Goal: Information Seeking & Learning: Learn about a topic

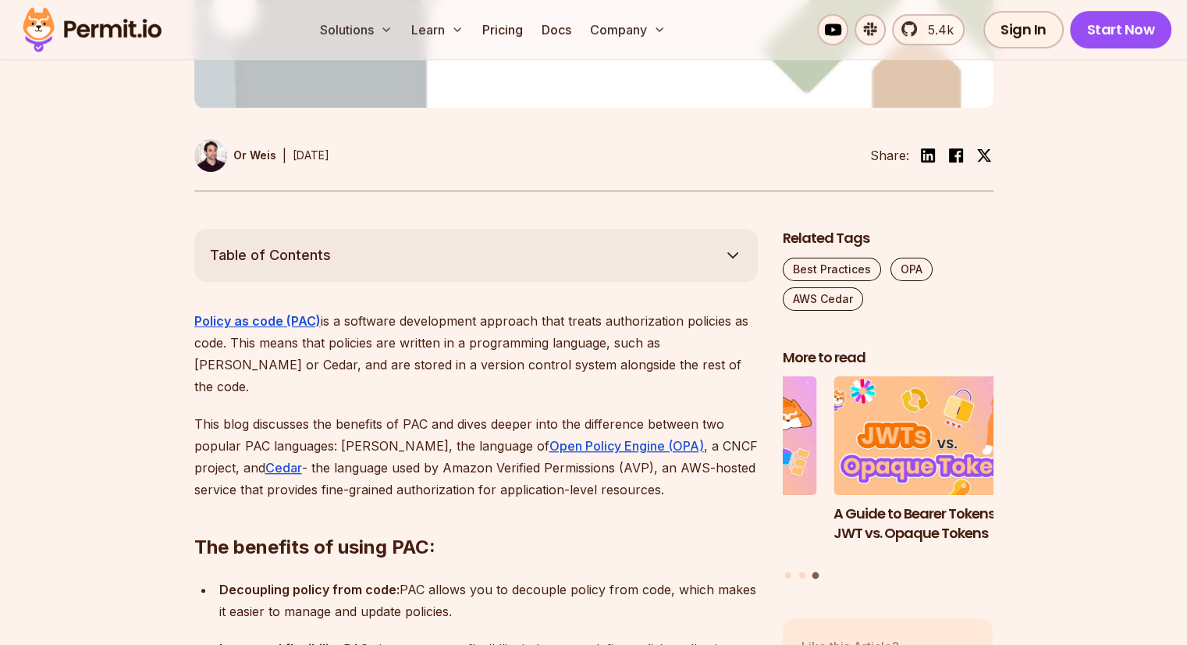
scroll to position [703, 0]
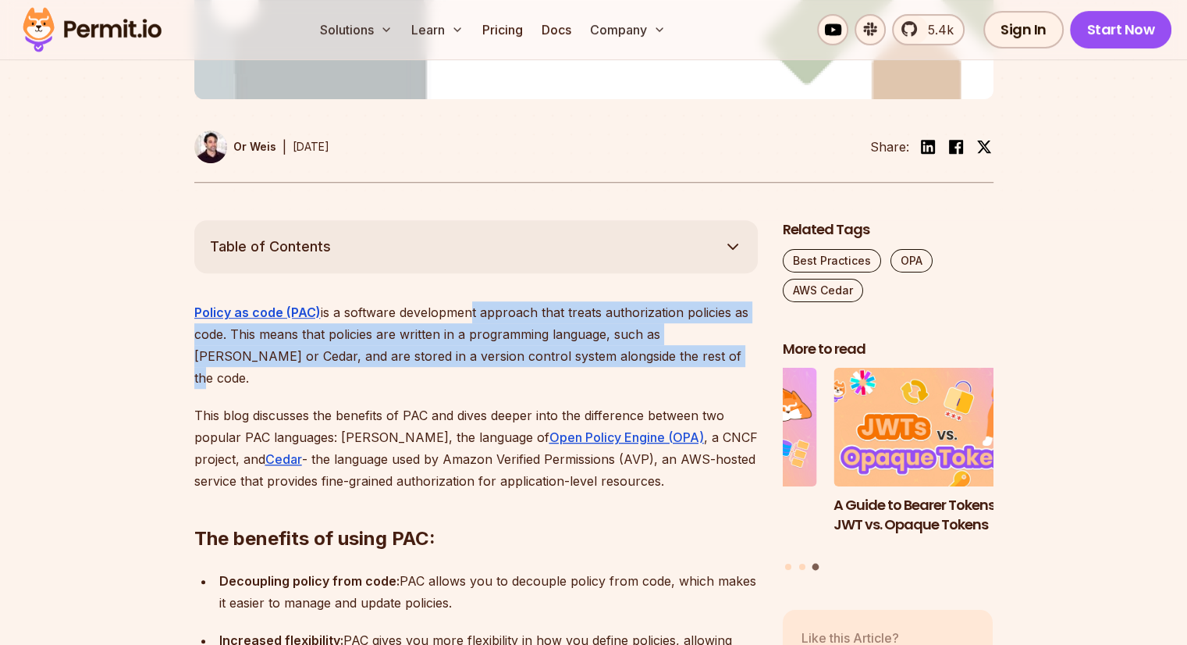
drag, startPoint x: 652, startPoint y: 319, endPoint x: 465, endPoint y: 260, distance: 195.5
click at [550, 301] on p "Policy as code (PAC) is a software development approach that treats authorizati…" at bounding box center [476, 344] width 564 height 87
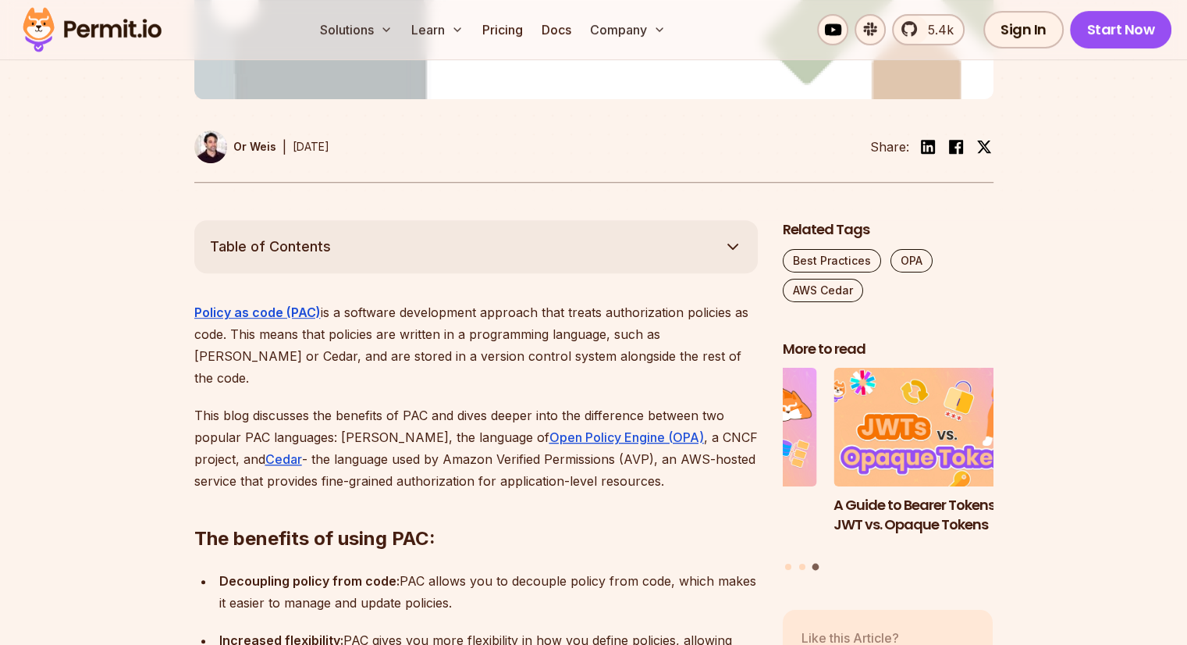
click at [547, 301] on p "Policy as code (PAC) is a software development approach that treats authorizati…" at bounding box center [476, 344] width 564 height 87
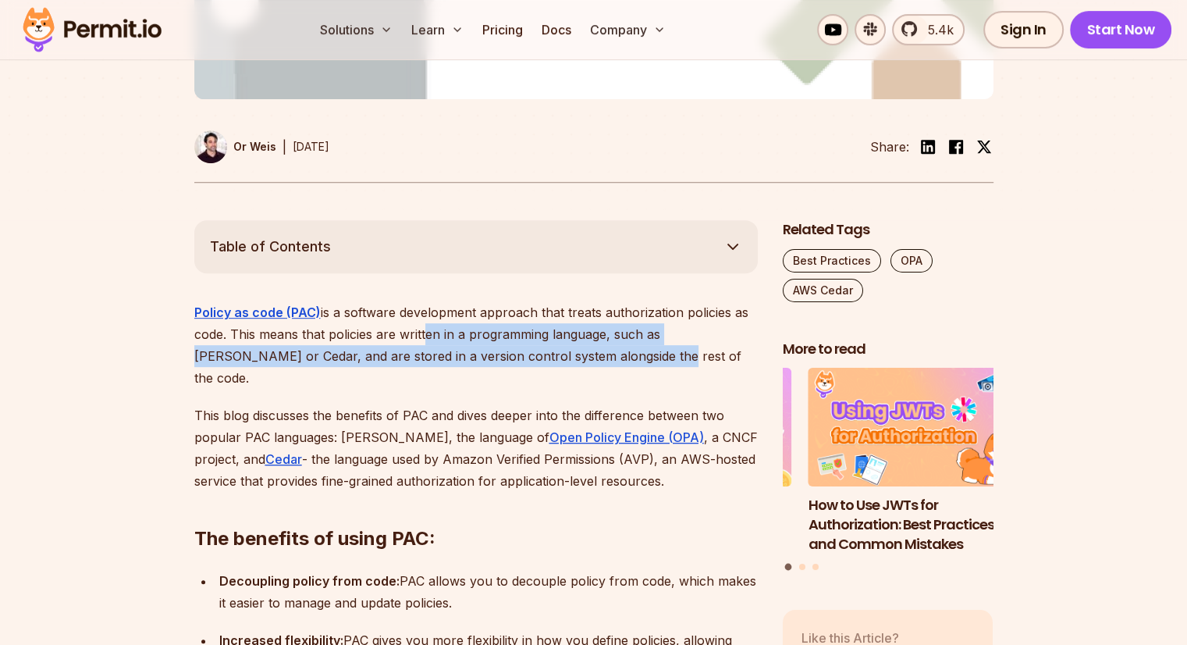
drag, startPoint x: 565, startPoint y: 315, endPoint x: 422, endPoint y: 288, distance: 146.2
click at [422, 301] on p "Policy as code (PAC) is a software development approach that treats authorizati…" at bounding box center [476, 344] width 564 height 87
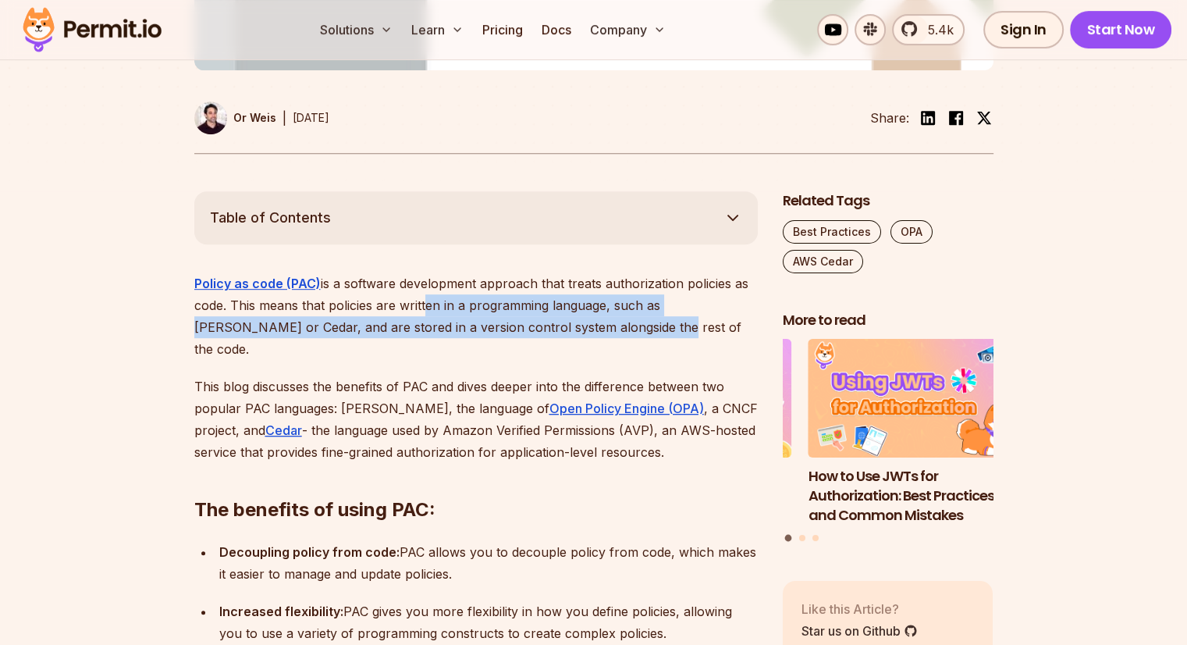
scroll to position [781, 0]
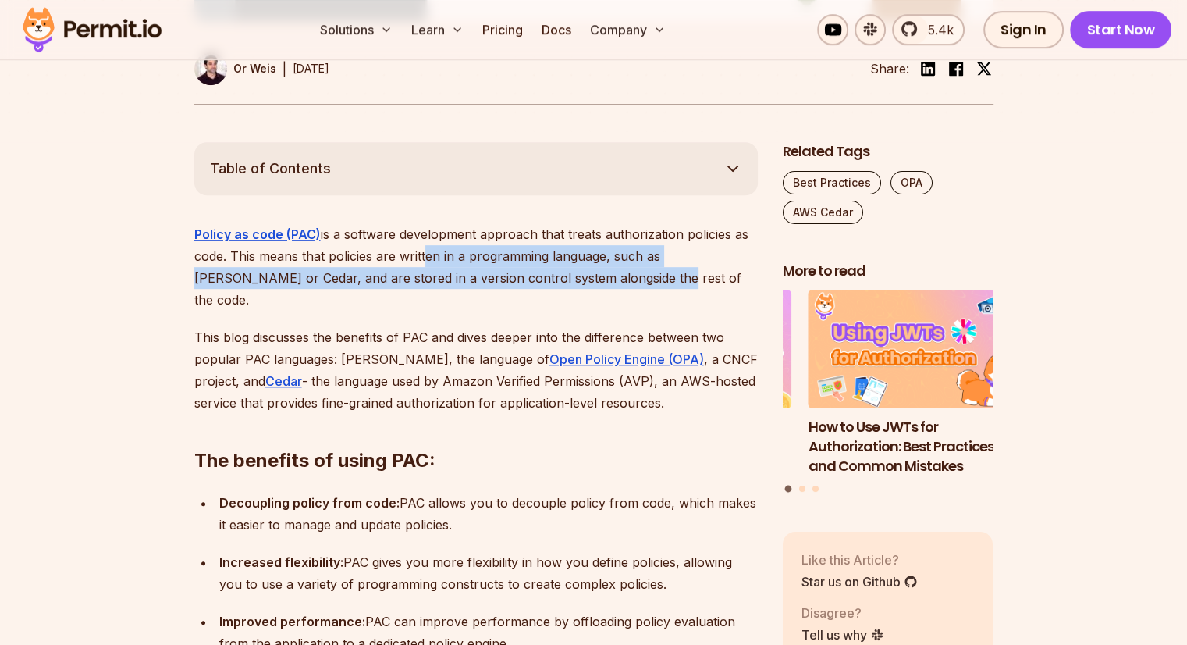
click at [504, 231] on p "Policy as code (PAC) is a software development approach that treats authorizati…" at bounding box center [476, 266] width 564 height 87
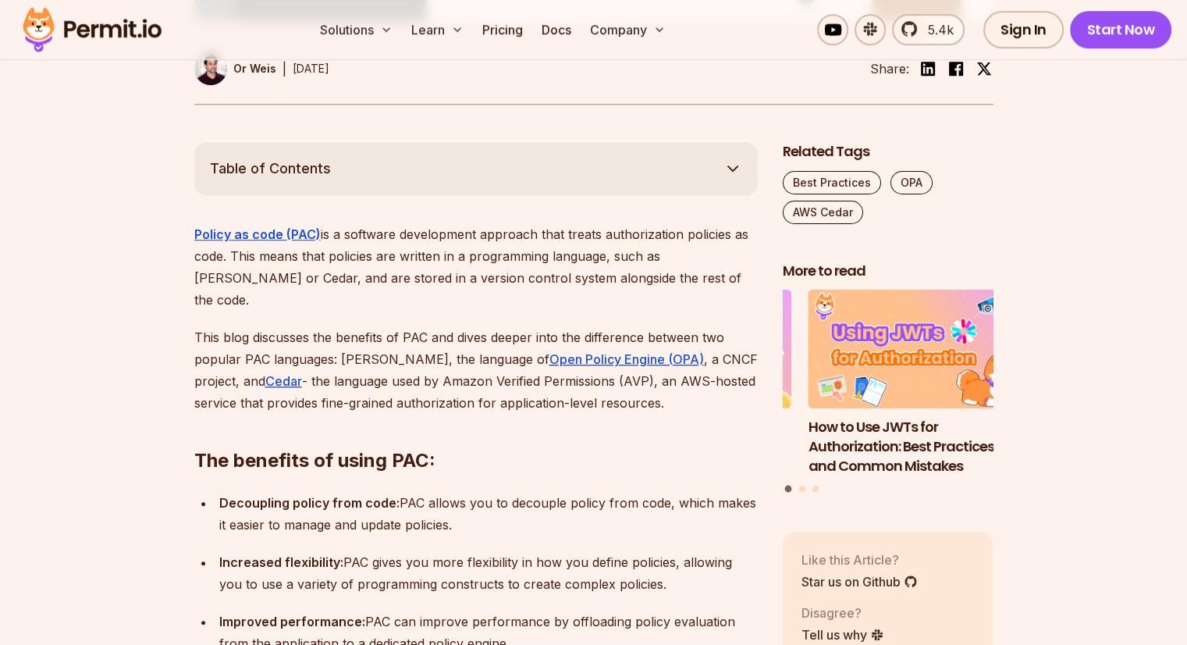
click at [605, 232] on p "Policy as code (PAC) is a software development approach that treats authorizati…" at bounding box center [476, 266] width 564 height 87
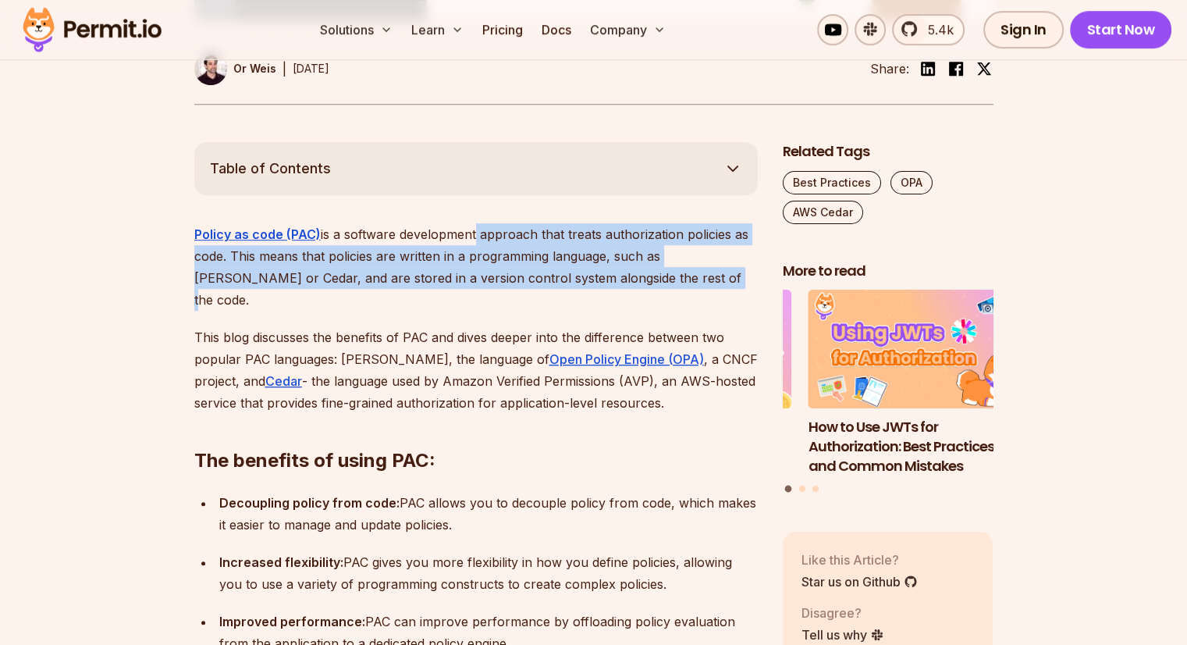
drag, startPoint x: 614, startPoint y: 230, endPoint x: 472, endPoint y: 197, distance: 146.8
click at [472, 223] on p "Policy as code (PAC) is a software development approach that treats authorizati…" at bounding box center [476, 266] width 564 height 87
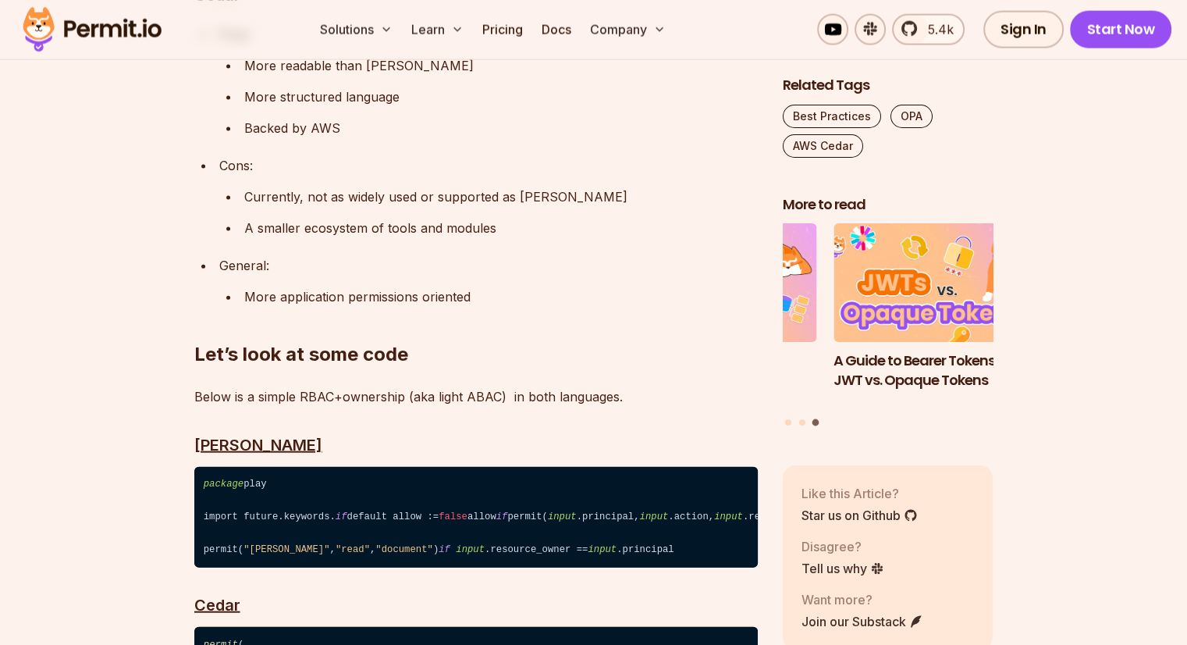
scroll to position [3464, 0]
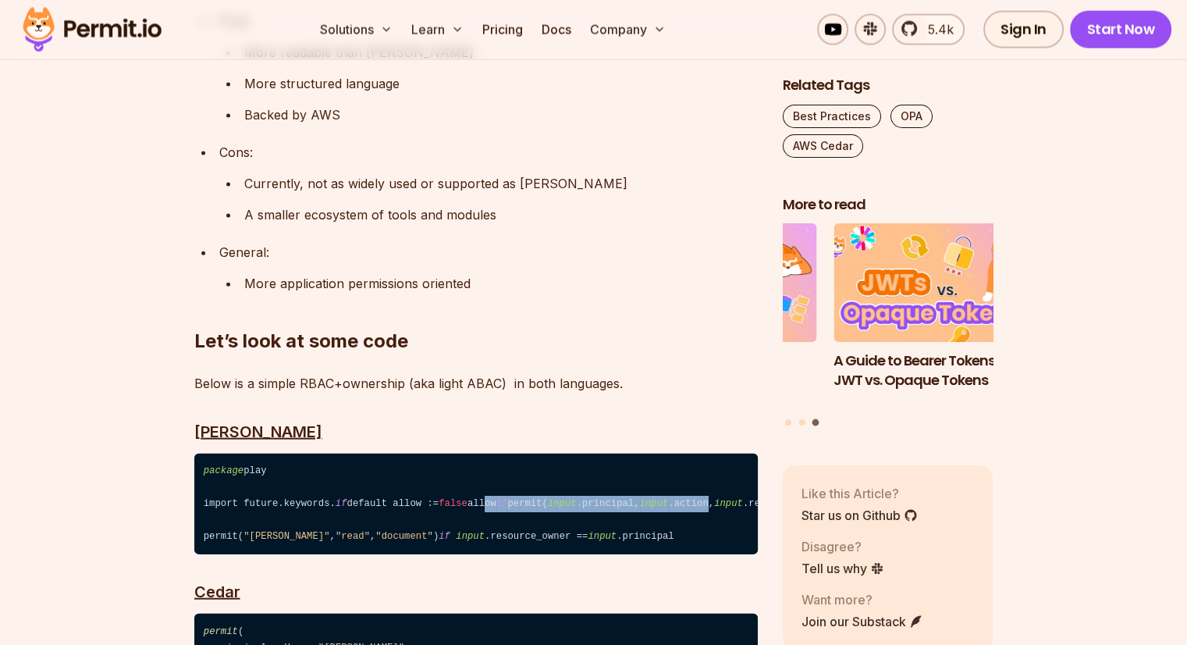
drag, startPoint x: 212, startPoint y: 418, endPoint x: 438, endPoint y: 432, distance: 226.0
click at [438, 454] on code "package play import future.keywords. if default allow := false allow if permit(…" at bounding box center [476, 504] width 564 height 101
drag, startPoint x: 251, startPoint y: 423, endPoint x: 325, endPoint y: 419, distance: 74.3
click at [325, 454] on code "package play import future.keywords. if default allow := false allow if permit(…" at bounding box center [476, 504] width 564 height 101
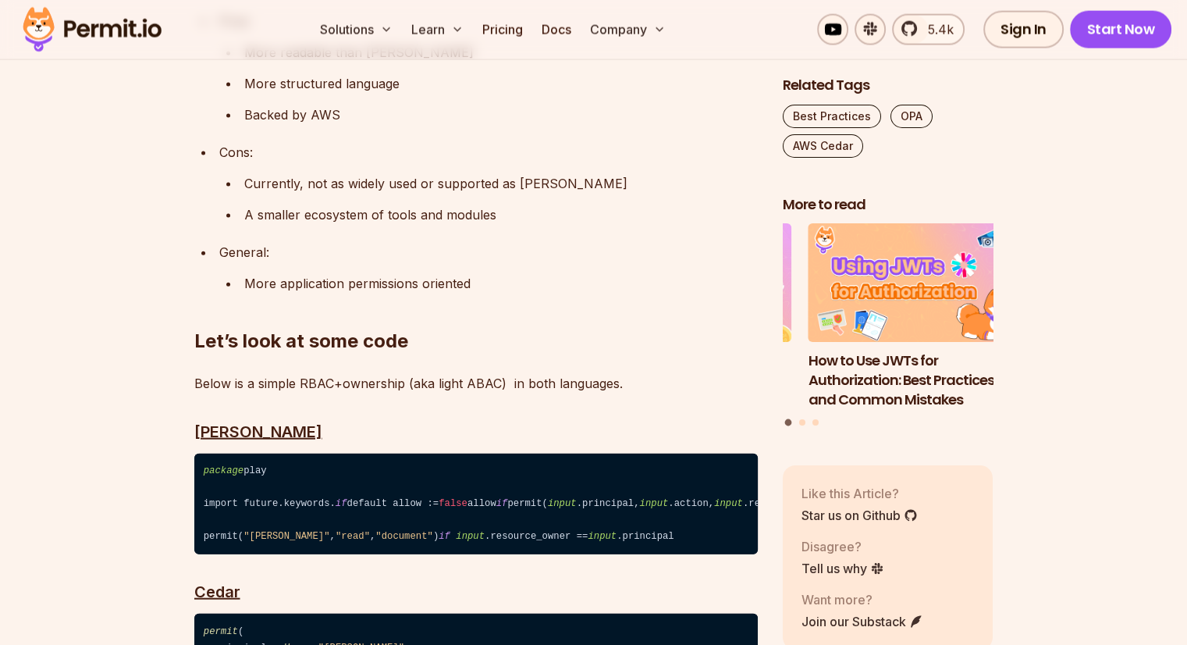
click at [418, 454] on code "package play import future.keywords. if default allow := false allow if permit(…" at bounding box center [476, 504] width 564 height 101
click at [507, 454] on code "package play import future.keywords. if default allow := false allow if permit(…" at bounding box center [476, 504] width 564 height 101
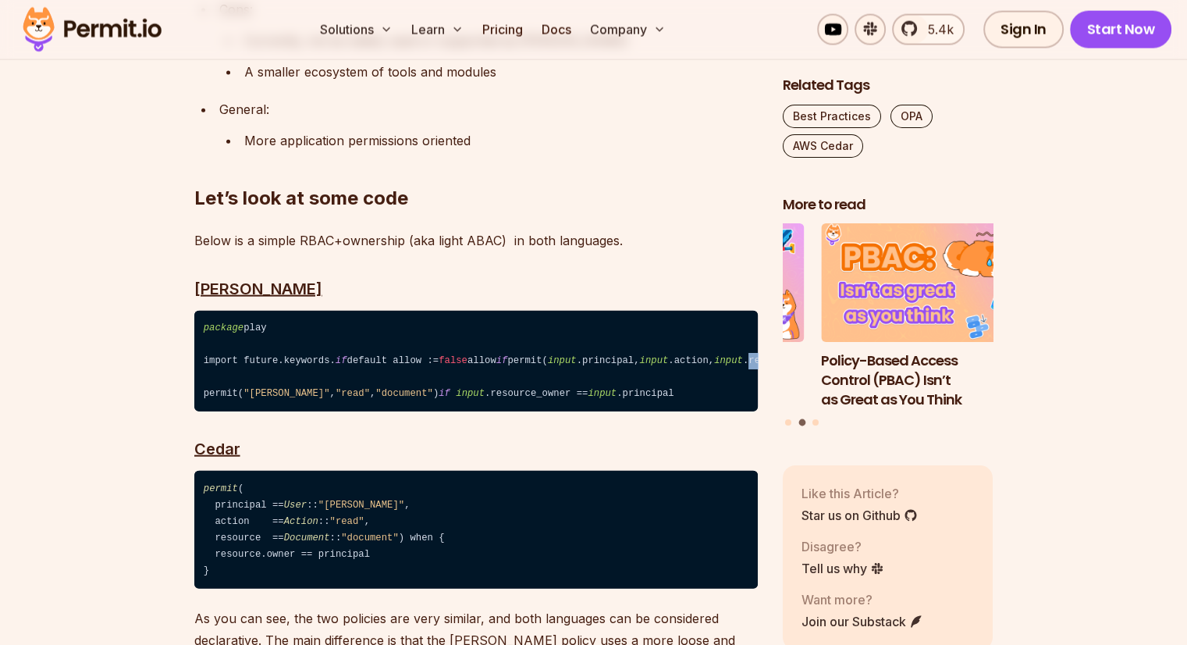
scroll to position [3658, 0]
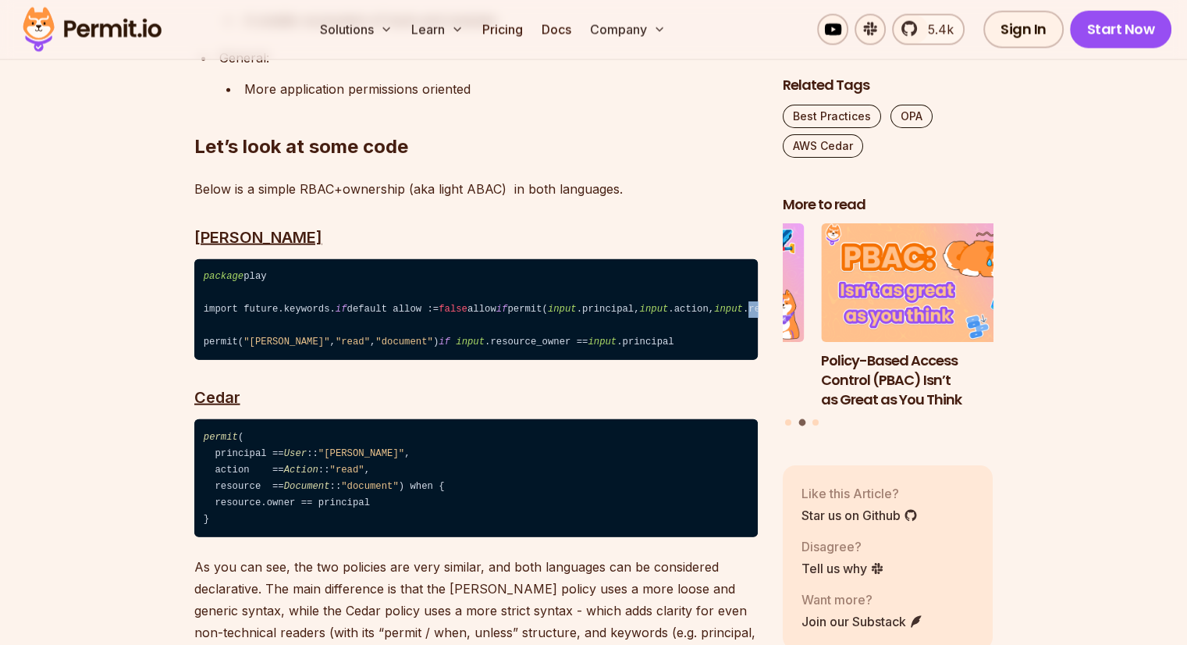
drag, startPoint x: 201, startPoint y: 461, endPoint x: 188, endPoint y: 407, distance: 55.5
drag, startPoint x: 275, startPoint y: 500, endPoint x: 216, endPoint y: 385, distance: 129.5
click at [216, 419] on code "permit ( principal == User :: "[PERSON_NAME]" , action == Action :: "read" , re…" at bounding box center [476, 478] width 564 height 118
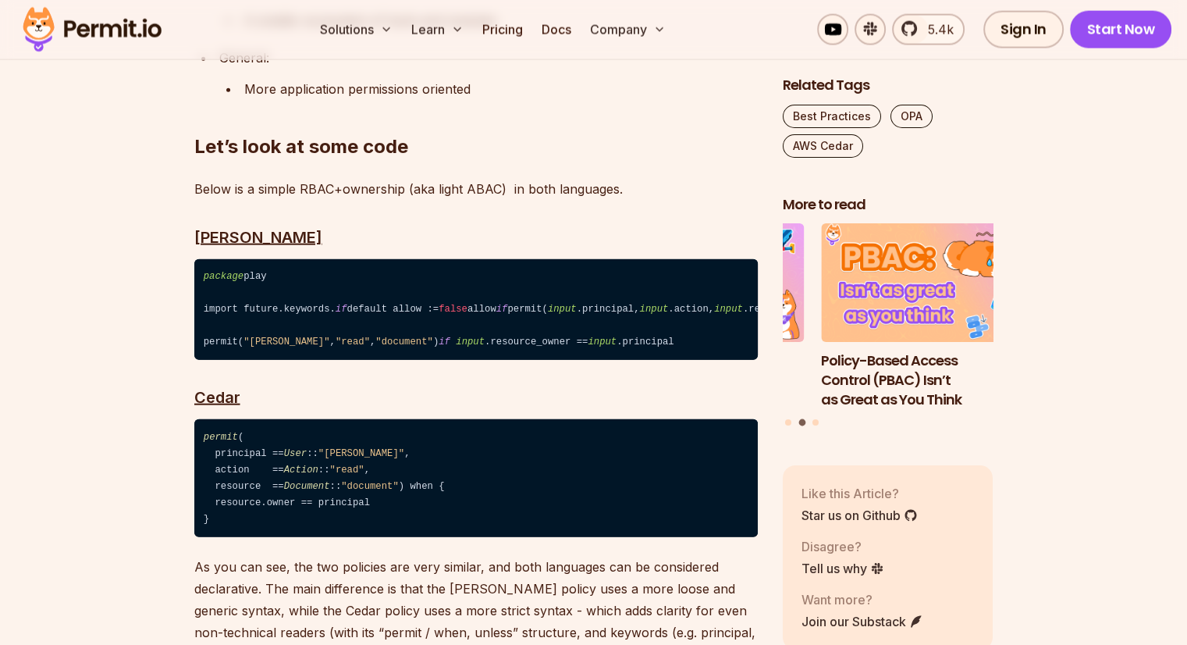
click at [206, 432] on span "permit" at bounding box center [221, 437] width 34 height 11
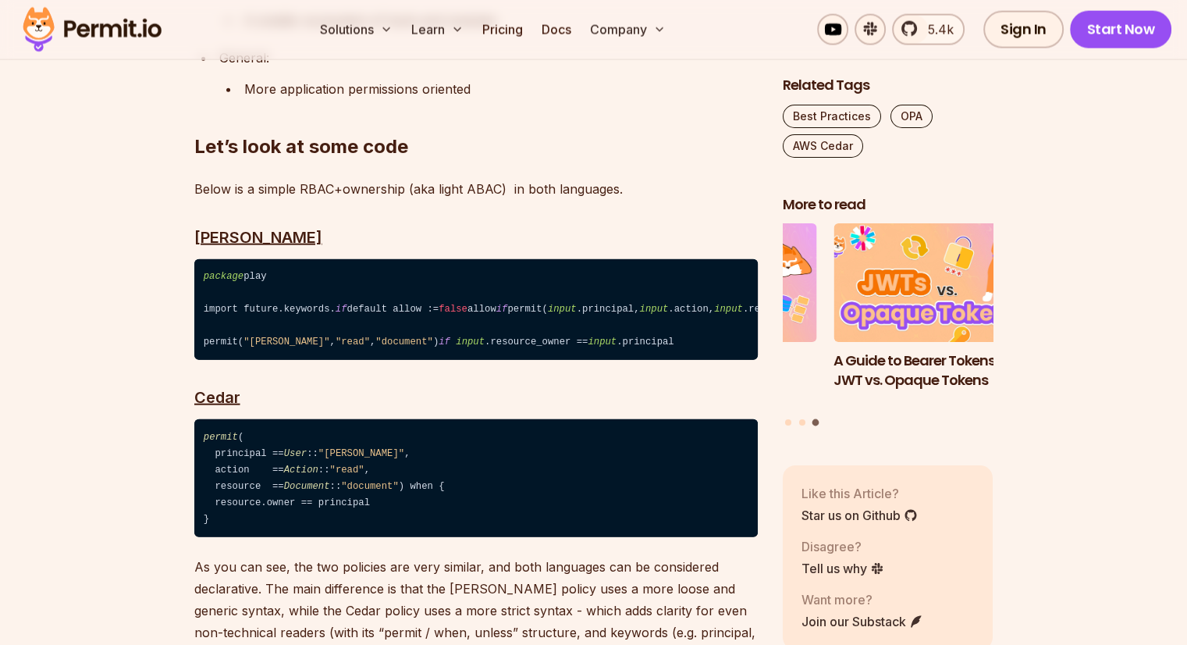
drag, startPoint x: 281, startPoint y: 496, endPoint x: 190, endPoint y: 397, distance: 134.8
click at [197, 419] on code "permit ( principal == User :: "[PERSON_NAME]" , action == Action :: "read" , re…" at bounding box center [476, 478] width 564 height 118
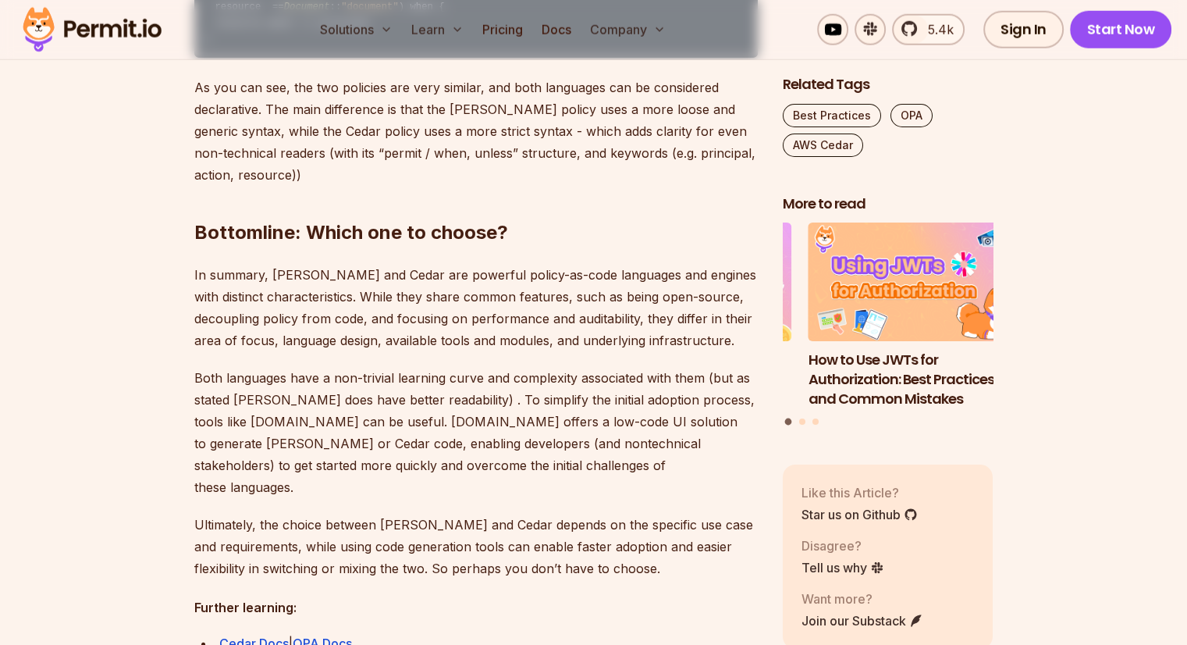
scroll to position [4116, 0]
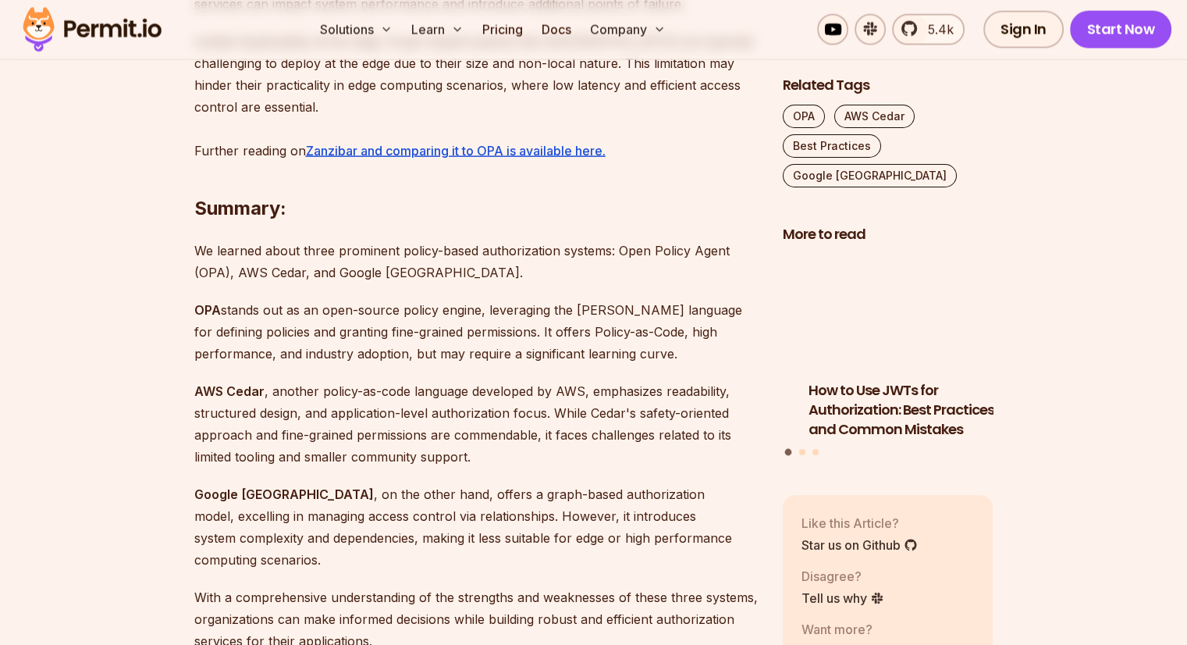
scroll to position [3719, 0]
